Goal: Information Seeking & Learning: Learn about a topic

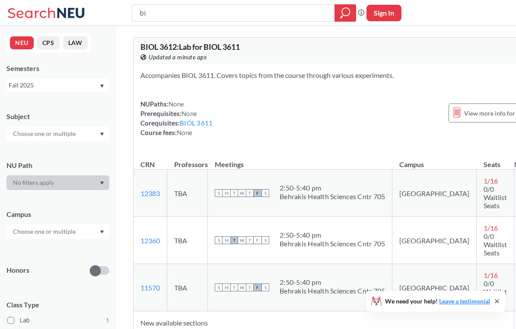
type input "b"
type input "project lab"
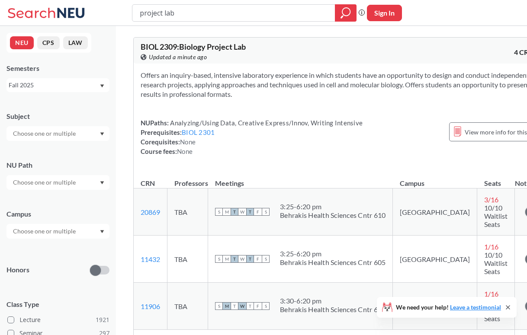
click at [221, 21] on div "project lab" at bounding box center [244, 12] width 224 height 17
click at [203, 9] on input "project lab" at bounding box center [234, 13] width 190 height 15
type input "advanced writing"
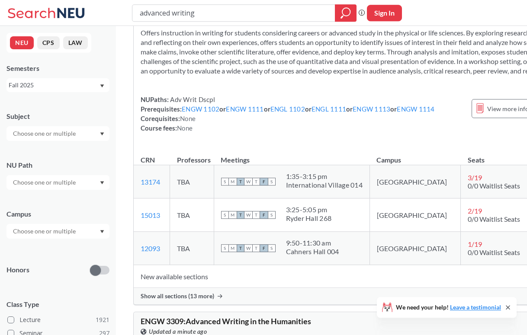
scroll to position [642, 0]
click at [192, 301] on span "Show all sections (13 more)" at bounding box center [178, 297] width 74 height 8
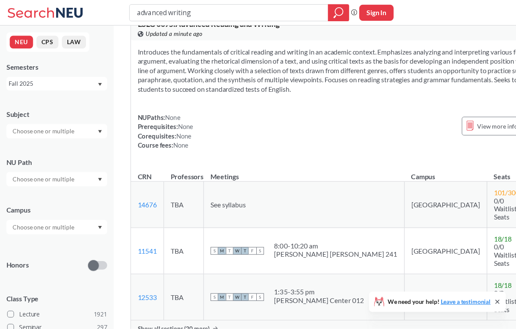
scroll to position [0, 0]
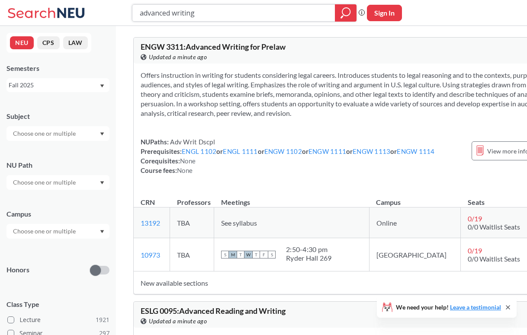
click at [233, 6] on input "advanced writing" at bounding box center [234, 13] width 190 height 15
